Goal: Find specific page/section: Find specific page/section

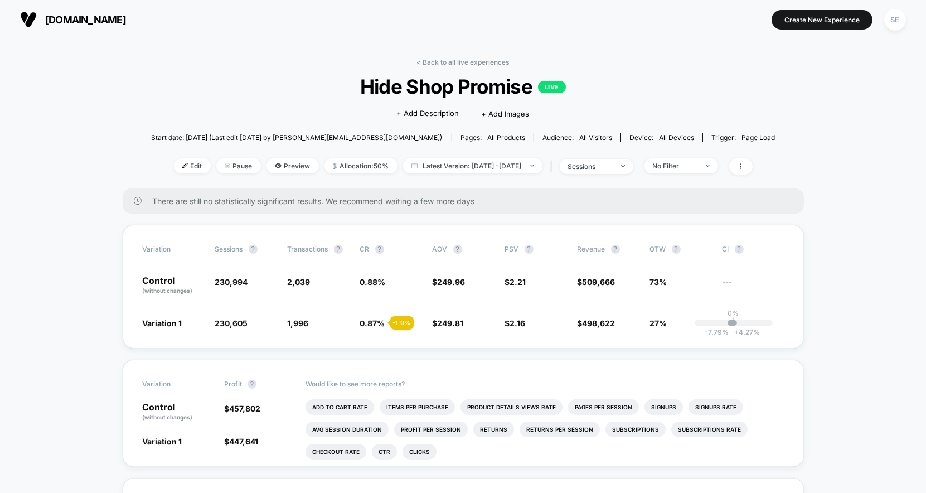
click at [419, 60] on link "< Back to all live experiences" at bounding box center [463, 62] width 93 height 8
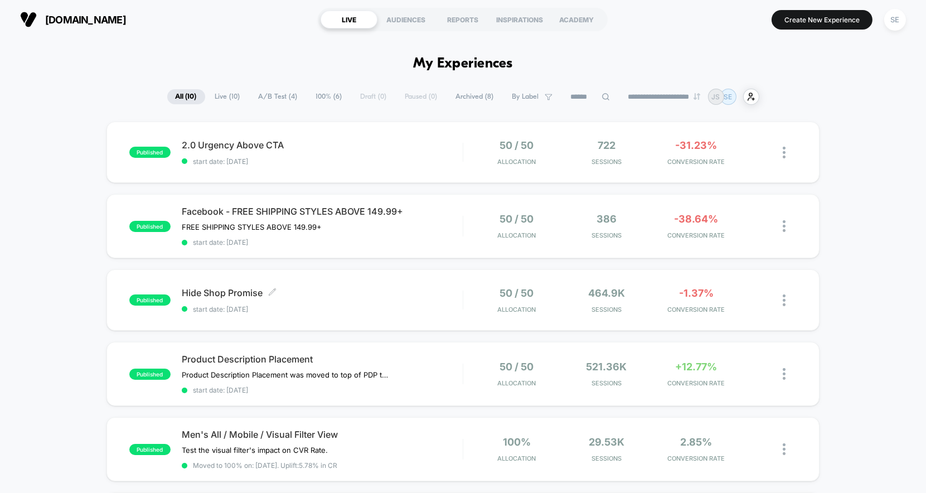
click at [380, 297] on div "Hide Shop Promise Click to edit experience details Click to edit experience det…" at bounding box center [322, 300] width 281 height 26
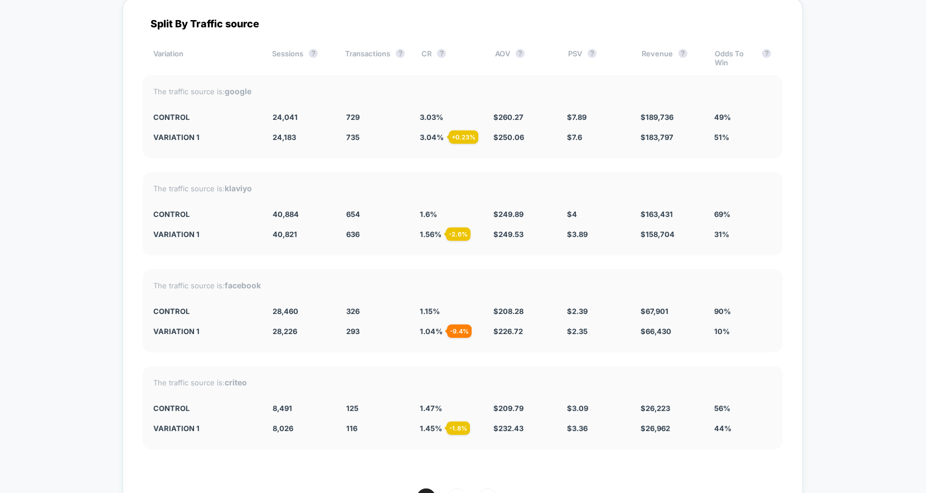
scroll to position [2002, 0]
